Goal: Information Seeking & Learning: Learn about a topic

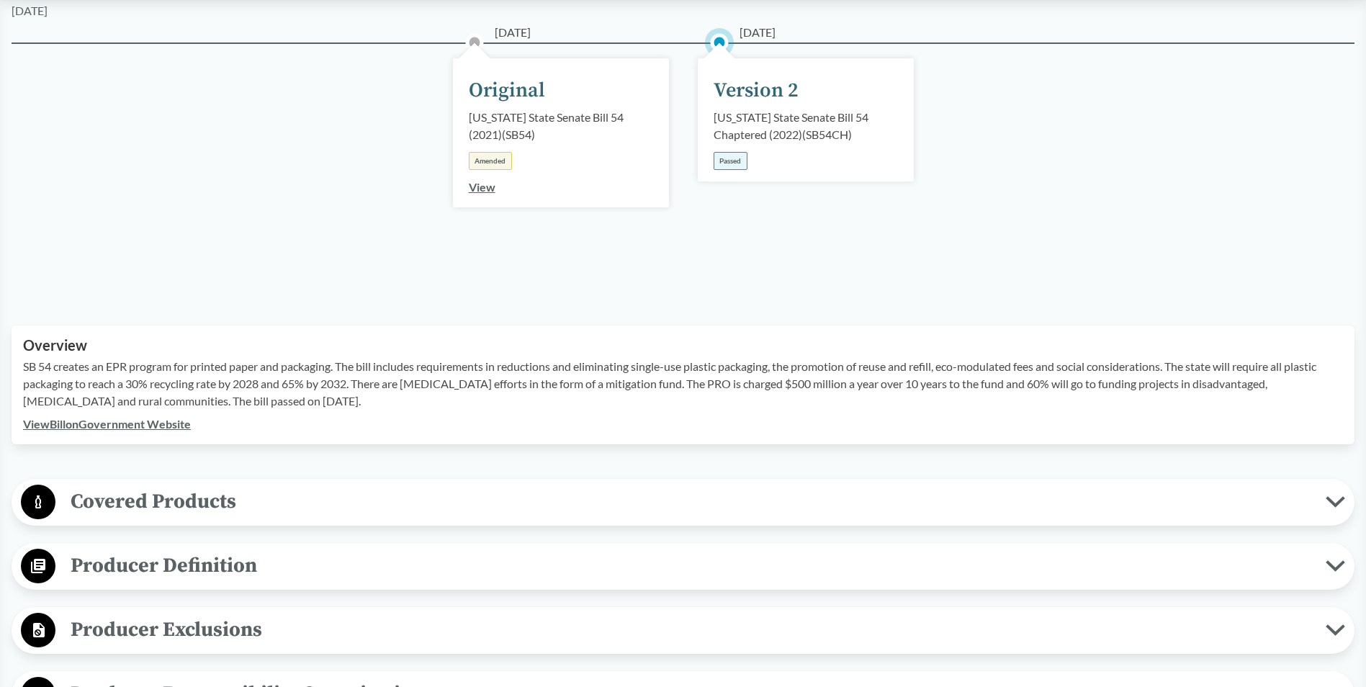
scroll to position [432, 0]
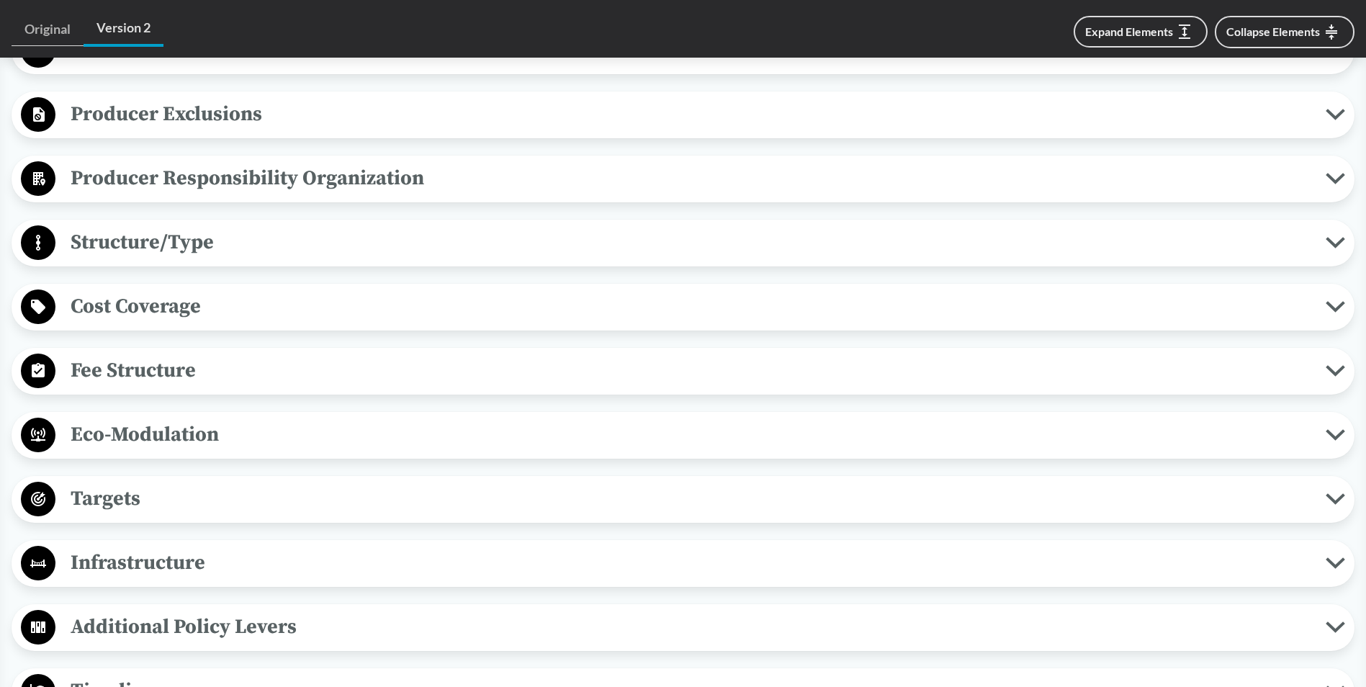
click at [305, 487] on span "Targets" at bounding box center [690, 498] width 1270 height 32
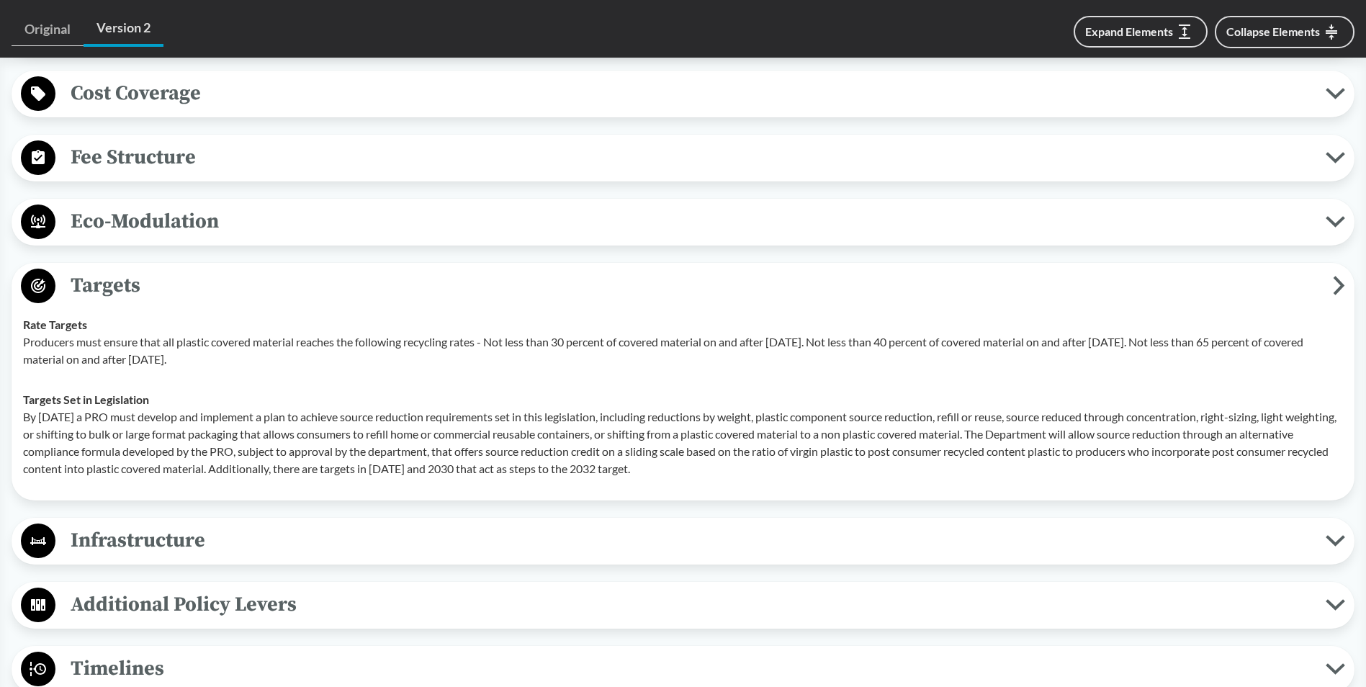
scroll to position [936, 0]
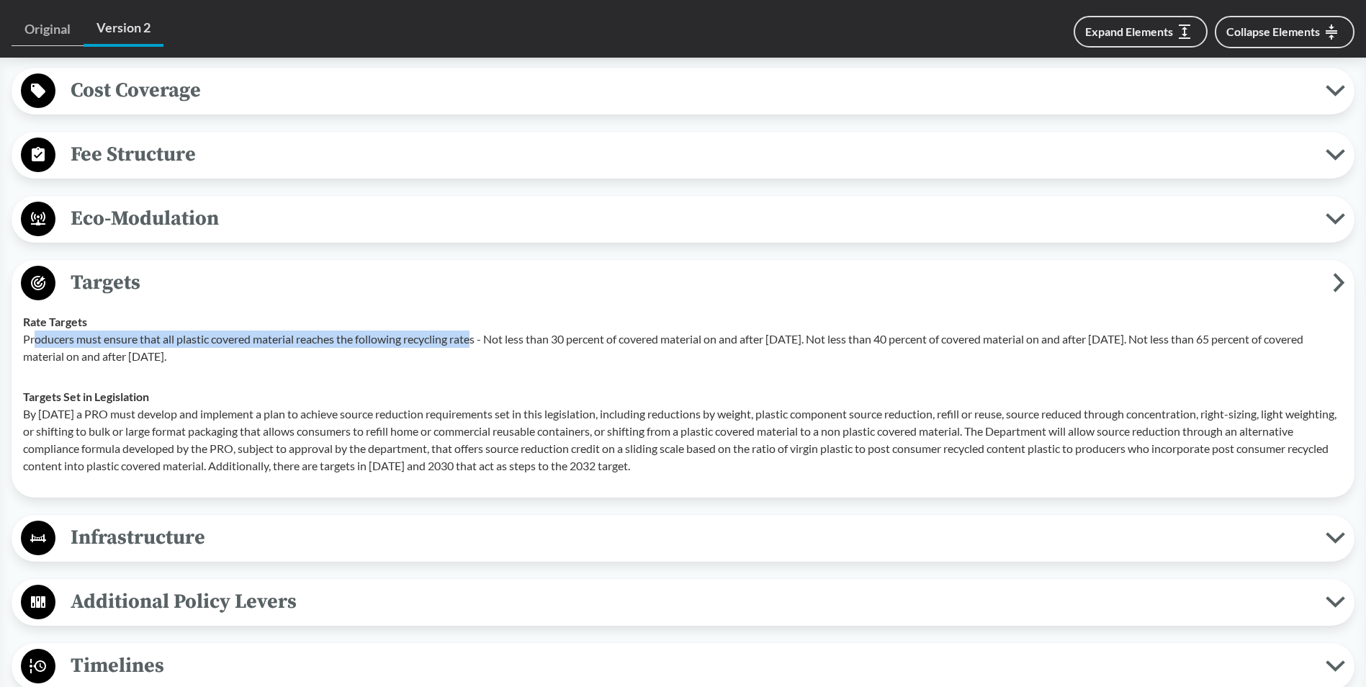
drag, startPoint x: 33, startPoint y: 342, endPoint x: 477, endPoint y: 343, distance: 444.2
click at [477, 343] on p "Producers must ensure that all plastic covered material reaches the following r…" at bounding box center [683, 347] width 1320 height 35
drag, startPoint x: 495, startPoint y: 336, endPoint x: 567, endPoint y: 353, distance: 73.3
click at [567, 353] on p "Producers must ensure that all plastic covered material reaches the following r…" at bounding box center [683, 347] width 1320 height 35
drag, startPoint x: 567, startPoint y: 353, endPoint x: 512, endPoint y: 382, distance: 61.8
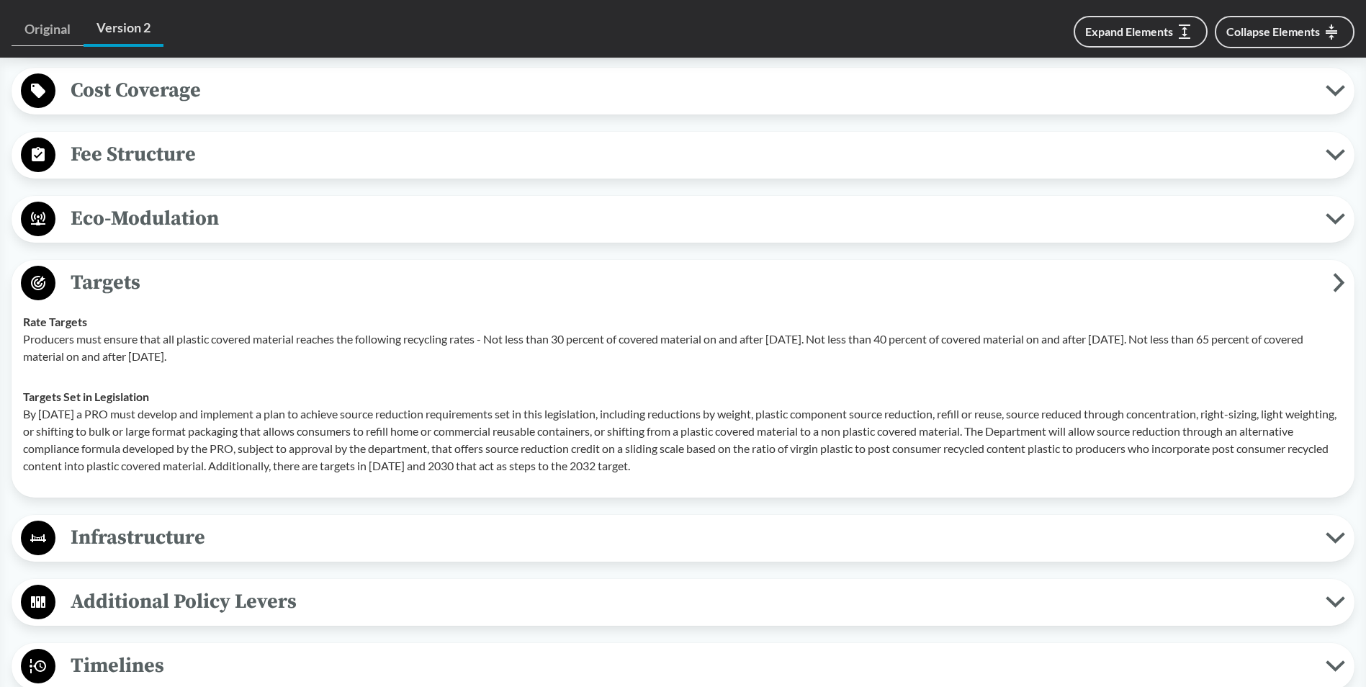
click at [512, 382] on td "Targets Set in Legislation By [DATE] a PRO must develop and implement a plan to…" at bounding box center [683, 431] width 1333 height 109
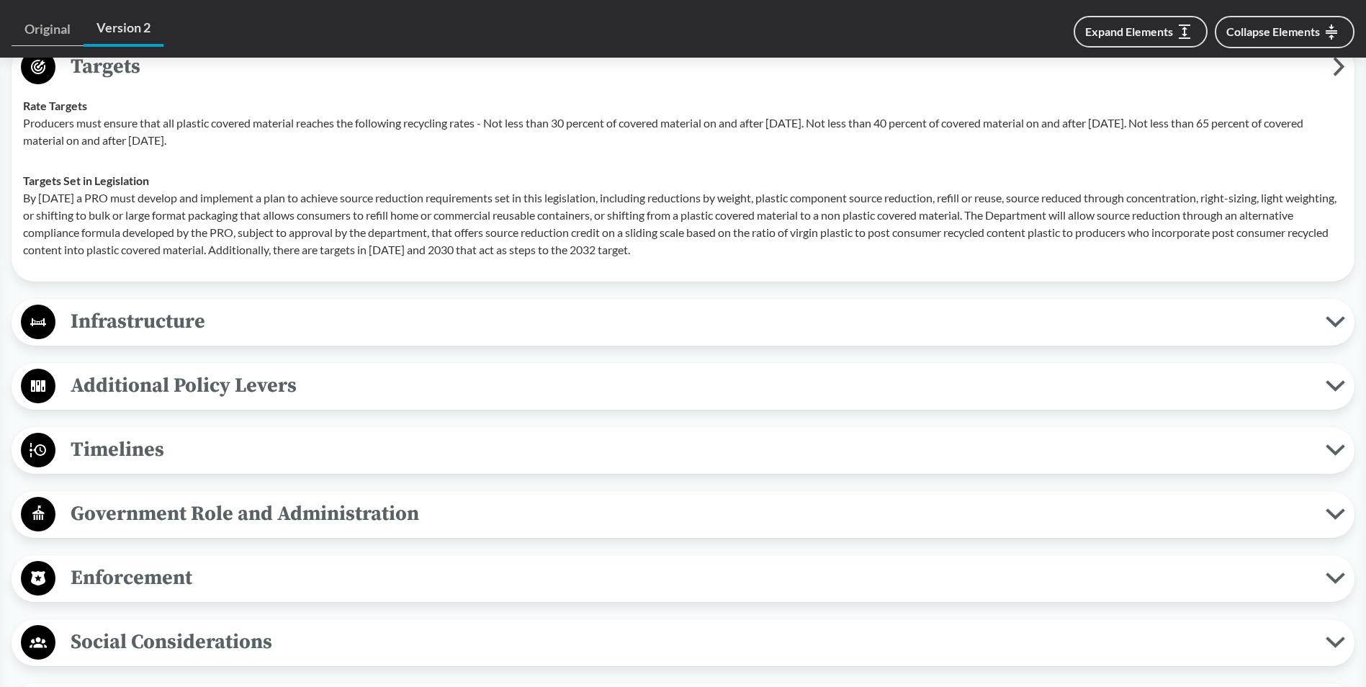
click at [467, 459] on span "Timelines" at bounding box center [690, 449] width 1270 height 32
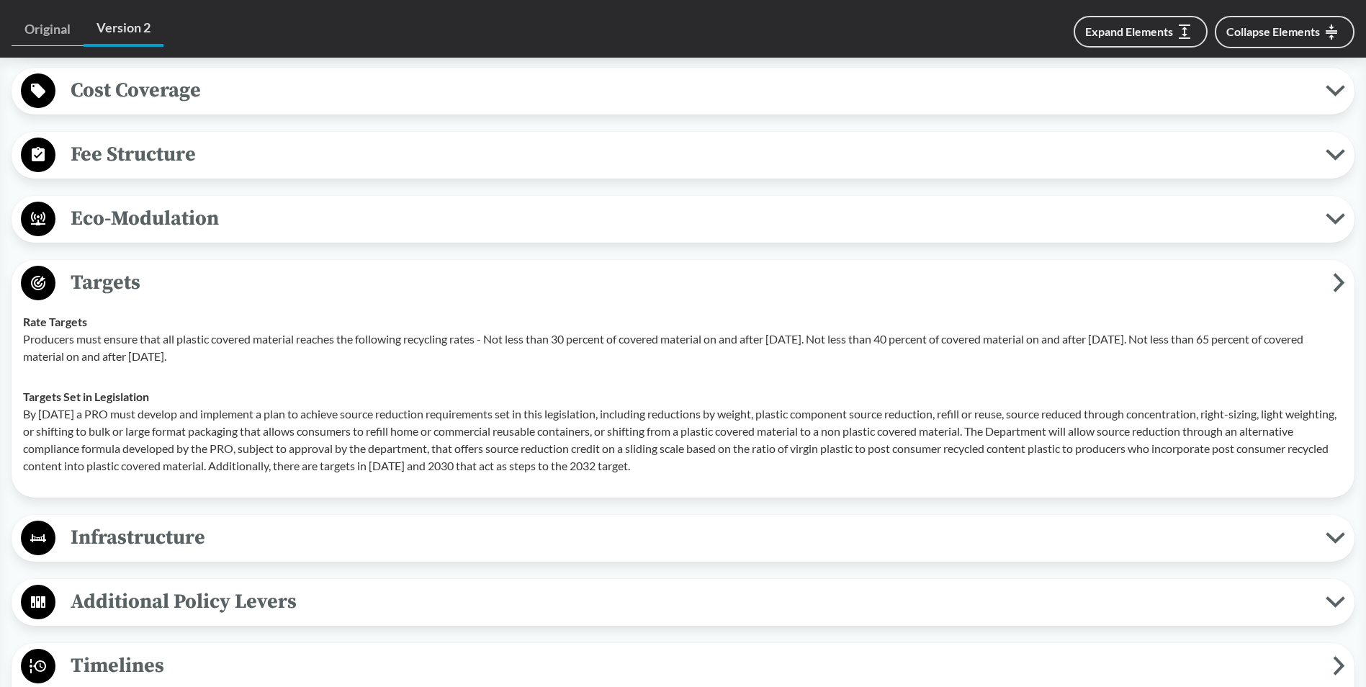
drag, startPoint x: 25, startPoint y: 337, endPoint x: 426, endPoint y: 351, distance: 401.2
click at [426, 351] on p "Producers must ensure that all plastic covered material reaches the following r…" at bounding box center [683, 347] width 1320 height 35
copy p "Producers must ensure that all plastic covered material reaches the following r…"
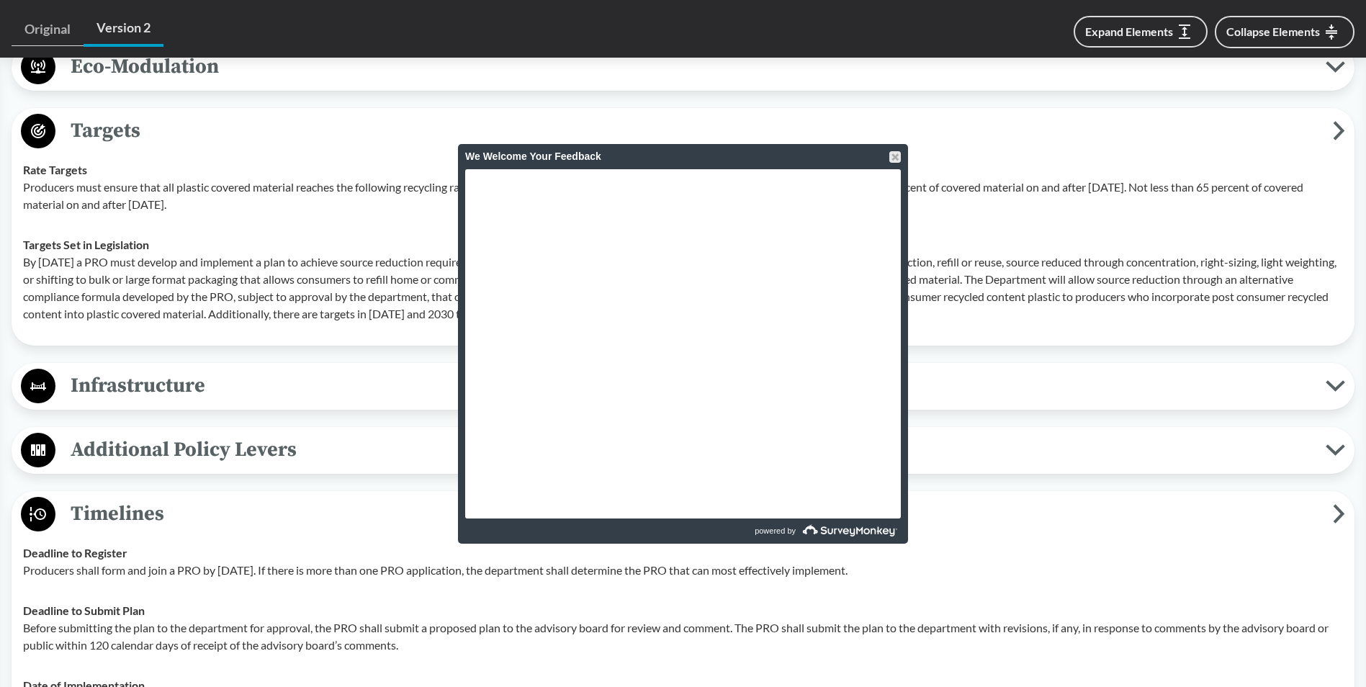
scroll to position [1296, 0]
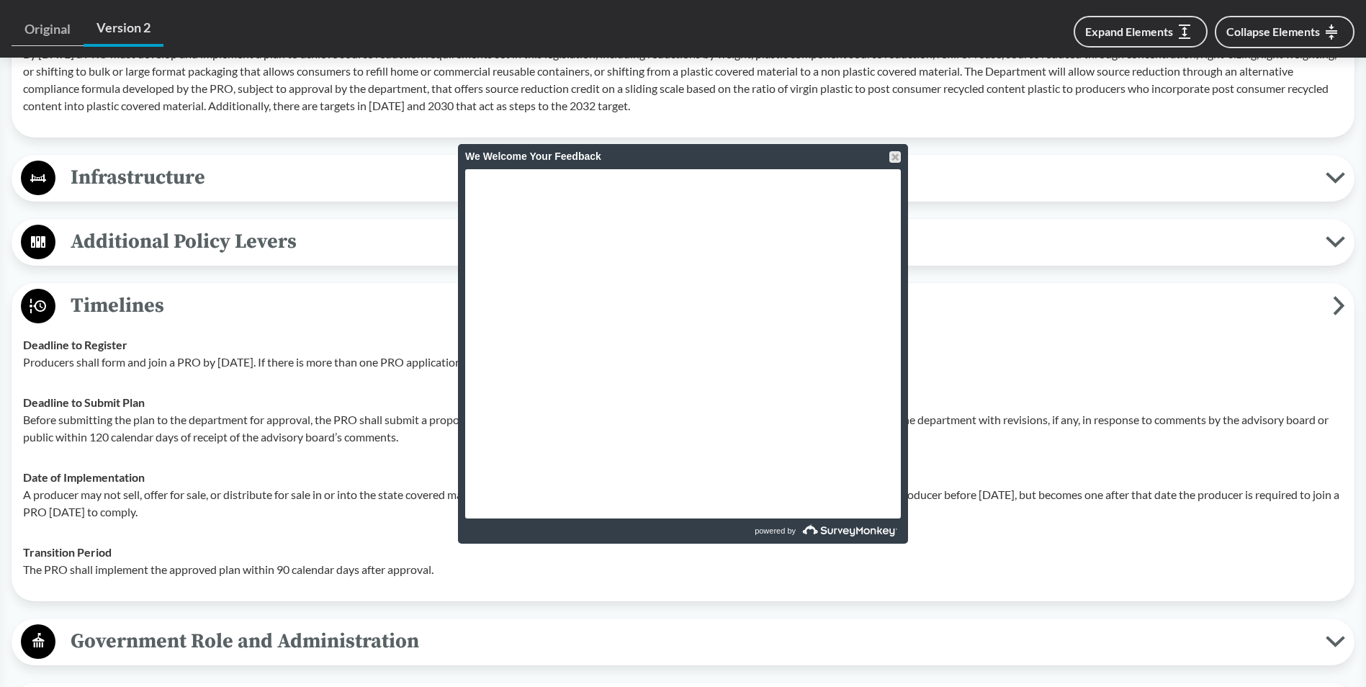
click at [138, 487] on p "A producer may not sell, offer for sale, or distribute for sale in or into the …" at bounding box center [683, 503] width 1320 height 35
